Goal: Task Accomplishment & Management: Manage account settings

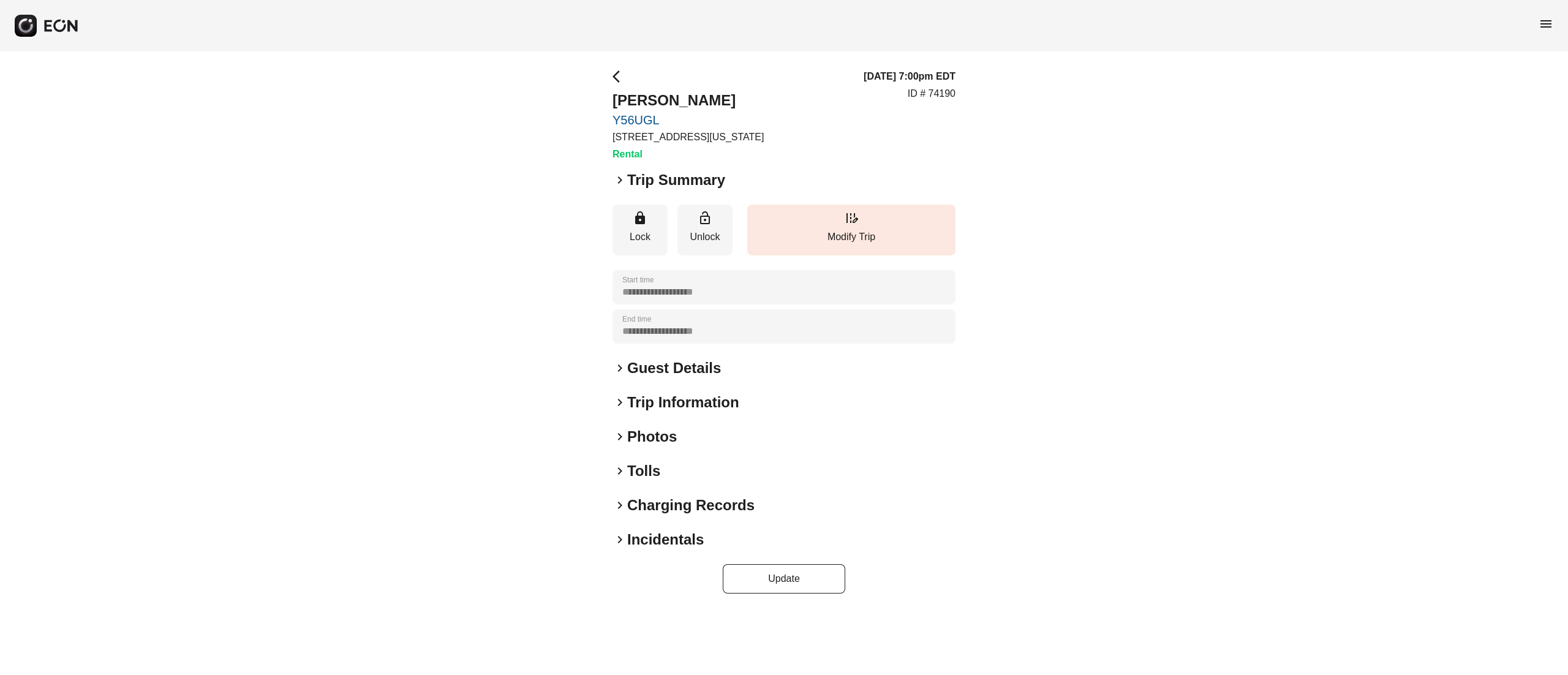
click at [658, 446] on div "**********" at bounding box center [784, 331] width 343 height 525
click at [667, 438] on h2 "Photos" at bounding box center [652, 437] width 49 height 20
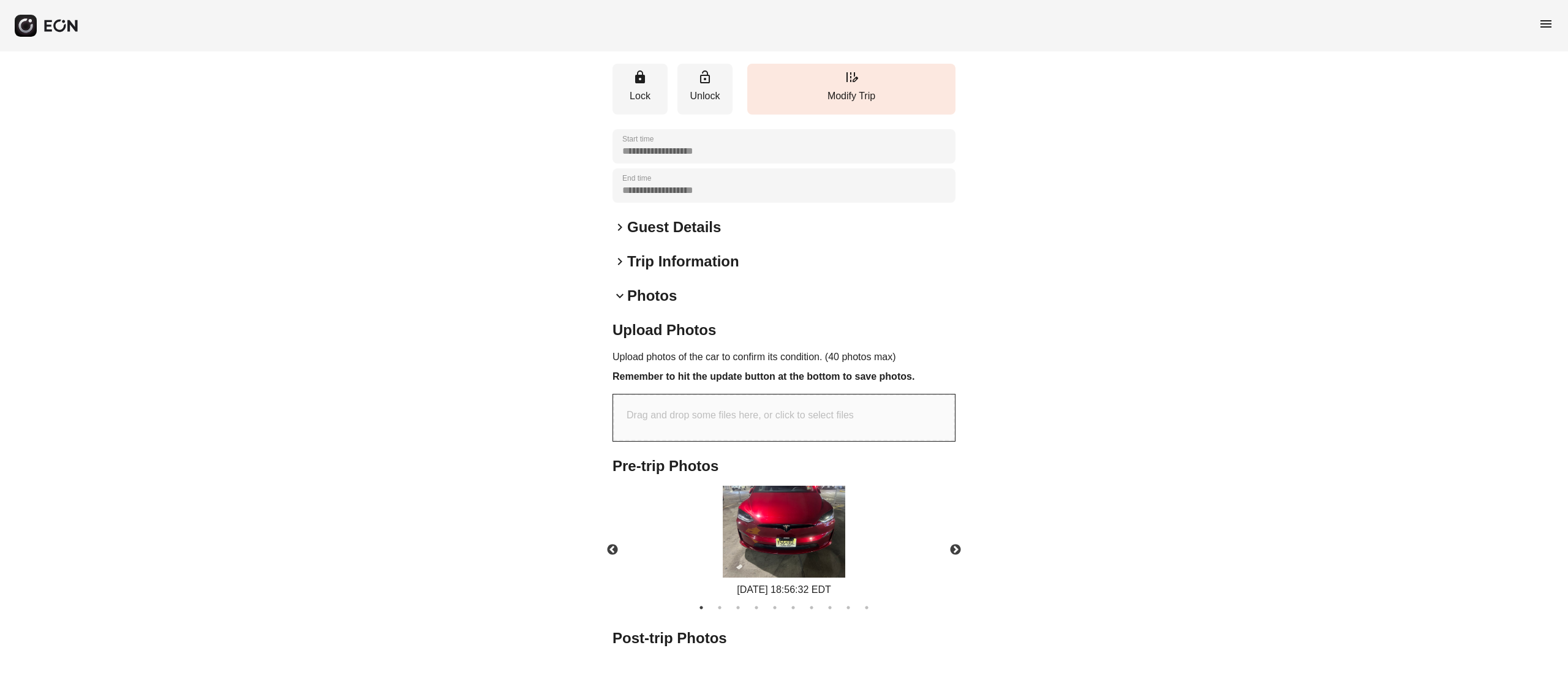
scroll to position [196, 0]
